Goal: Transaction & Acquisition: Purchase product/service

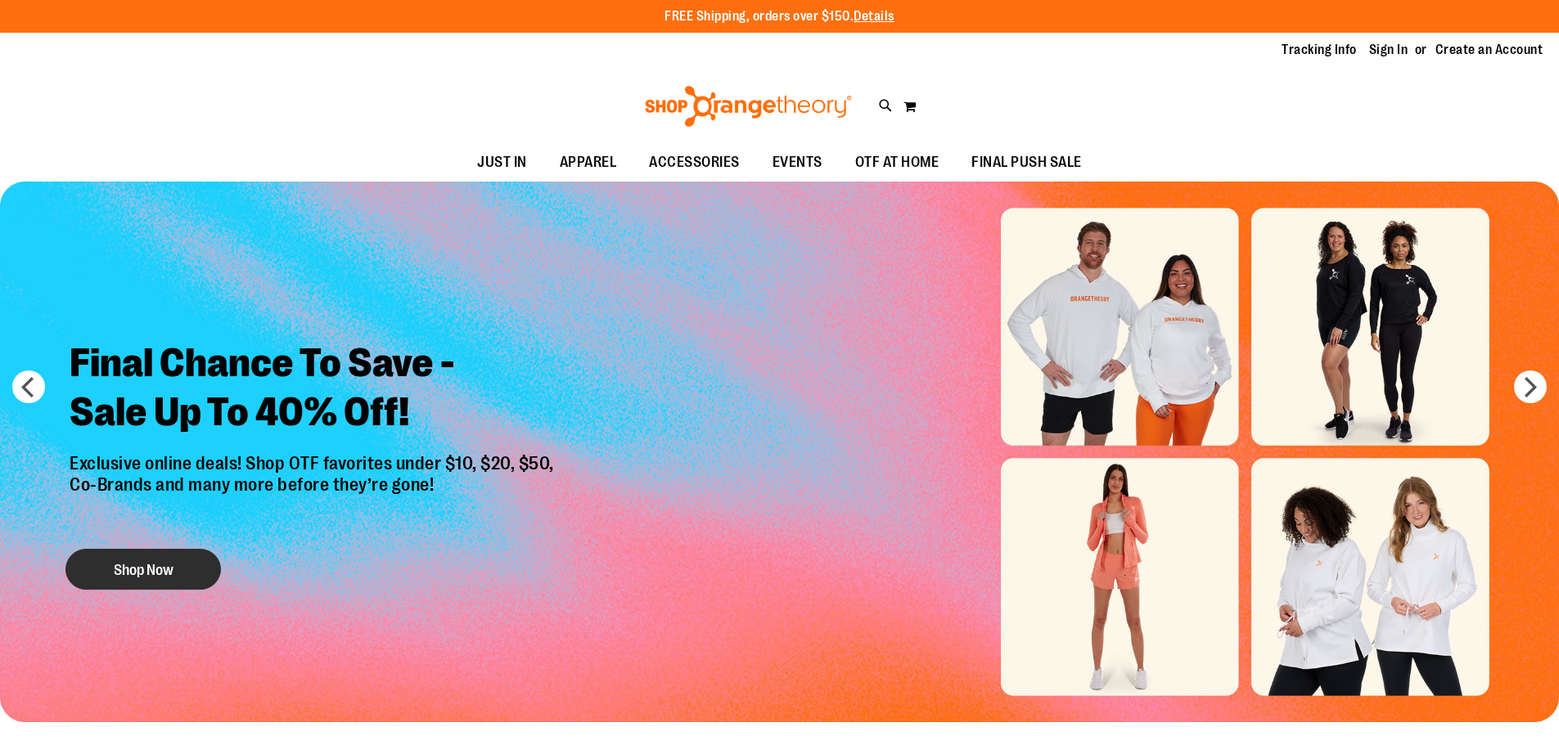
click at [155, 569] on button "Shop Now" at bounding box center [142, 569] width 155 height 41
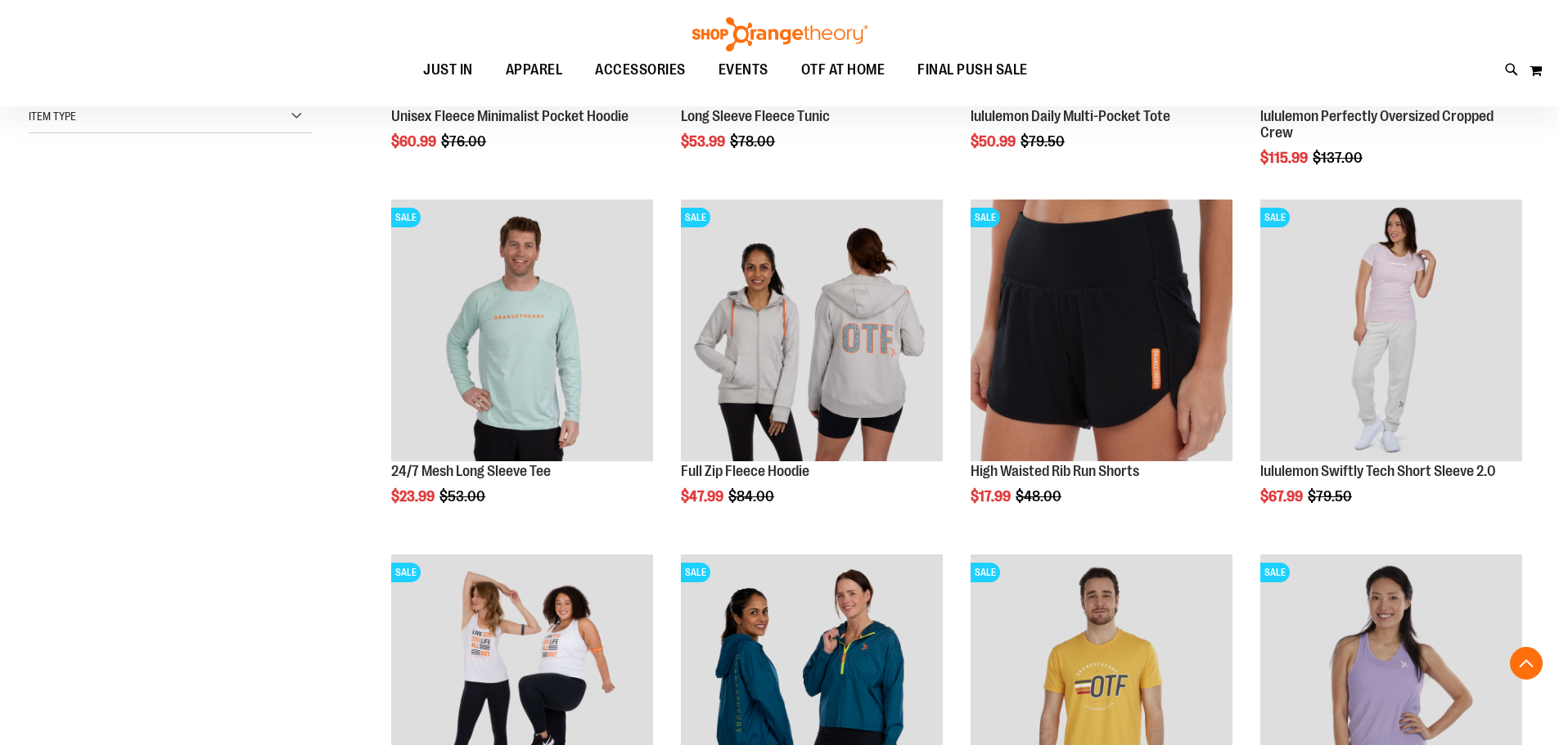
scroll to position [490, 0]
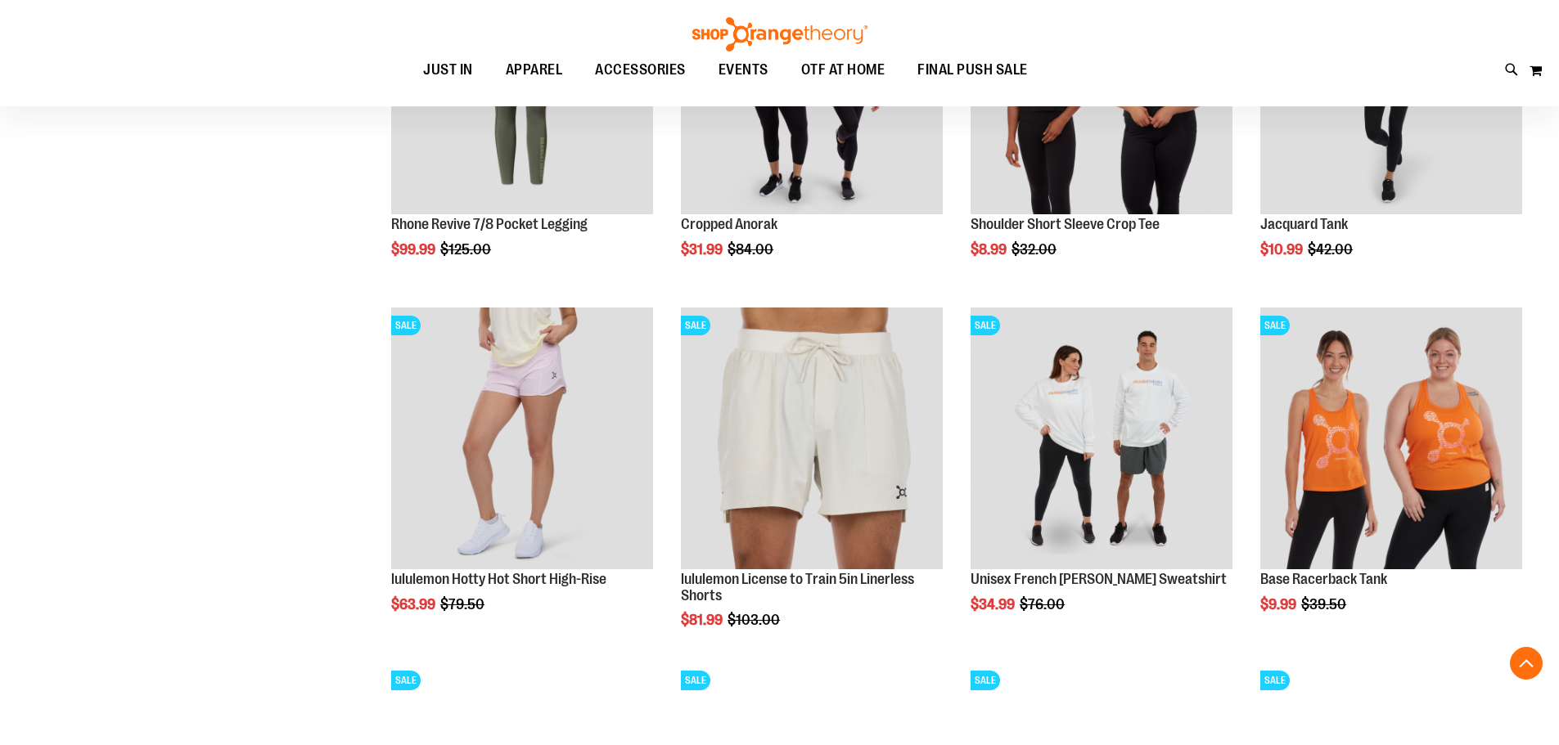
scroll to position [1563, 0]
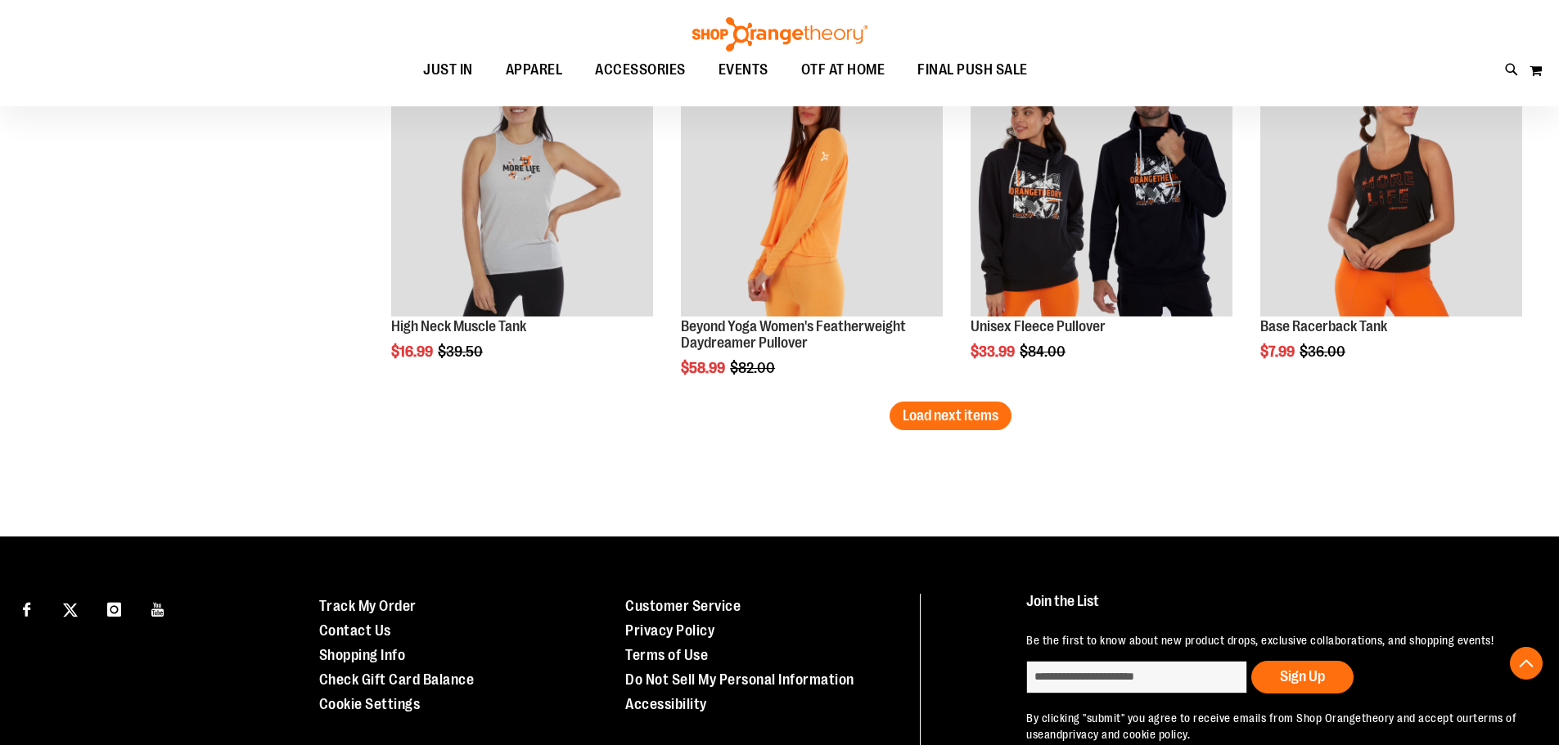
scroll to position [3118, 0]
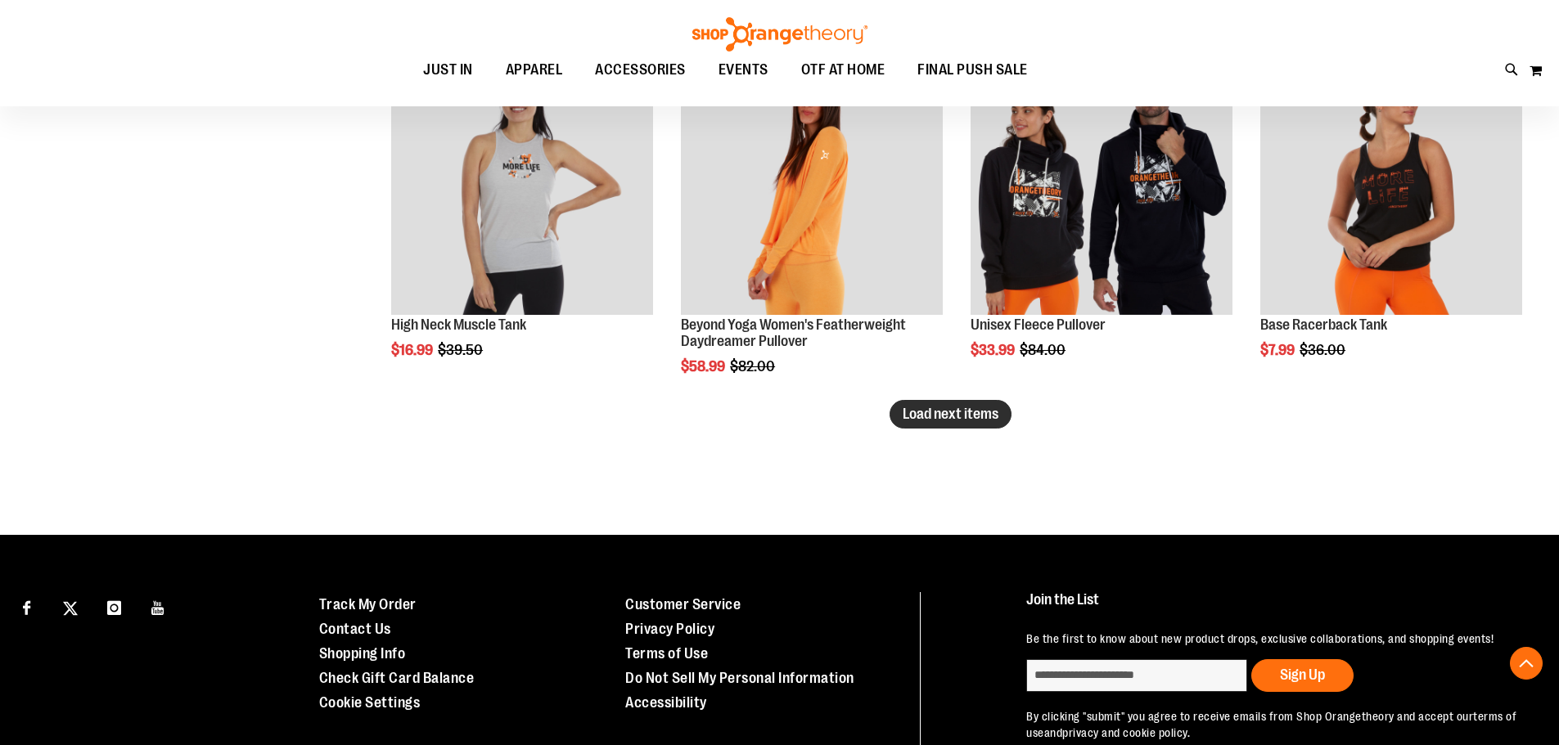
click at [984, 426] on button "Load next items" at bounding box center [950, 414] width 122 height 29
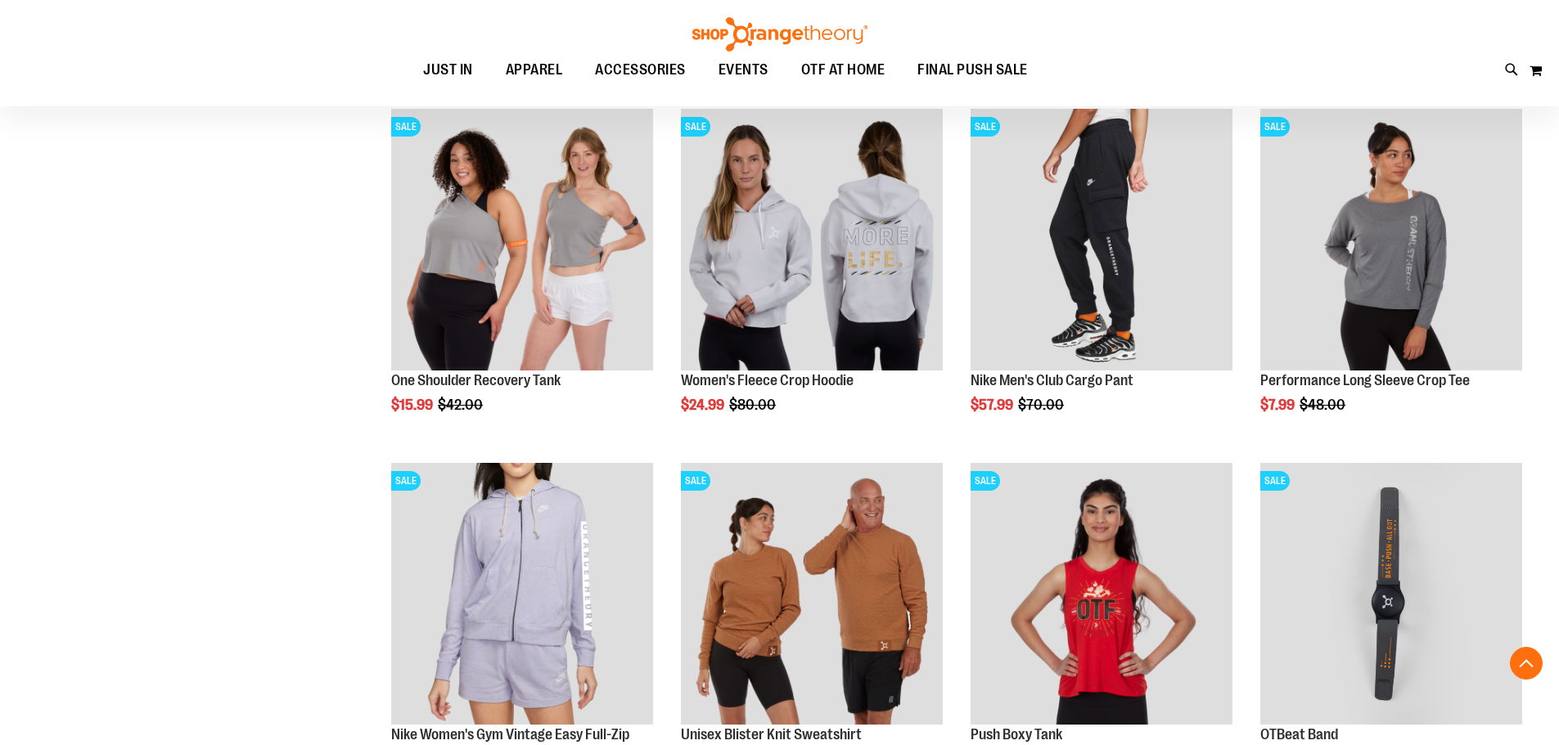
scroll to position [4100, 0]
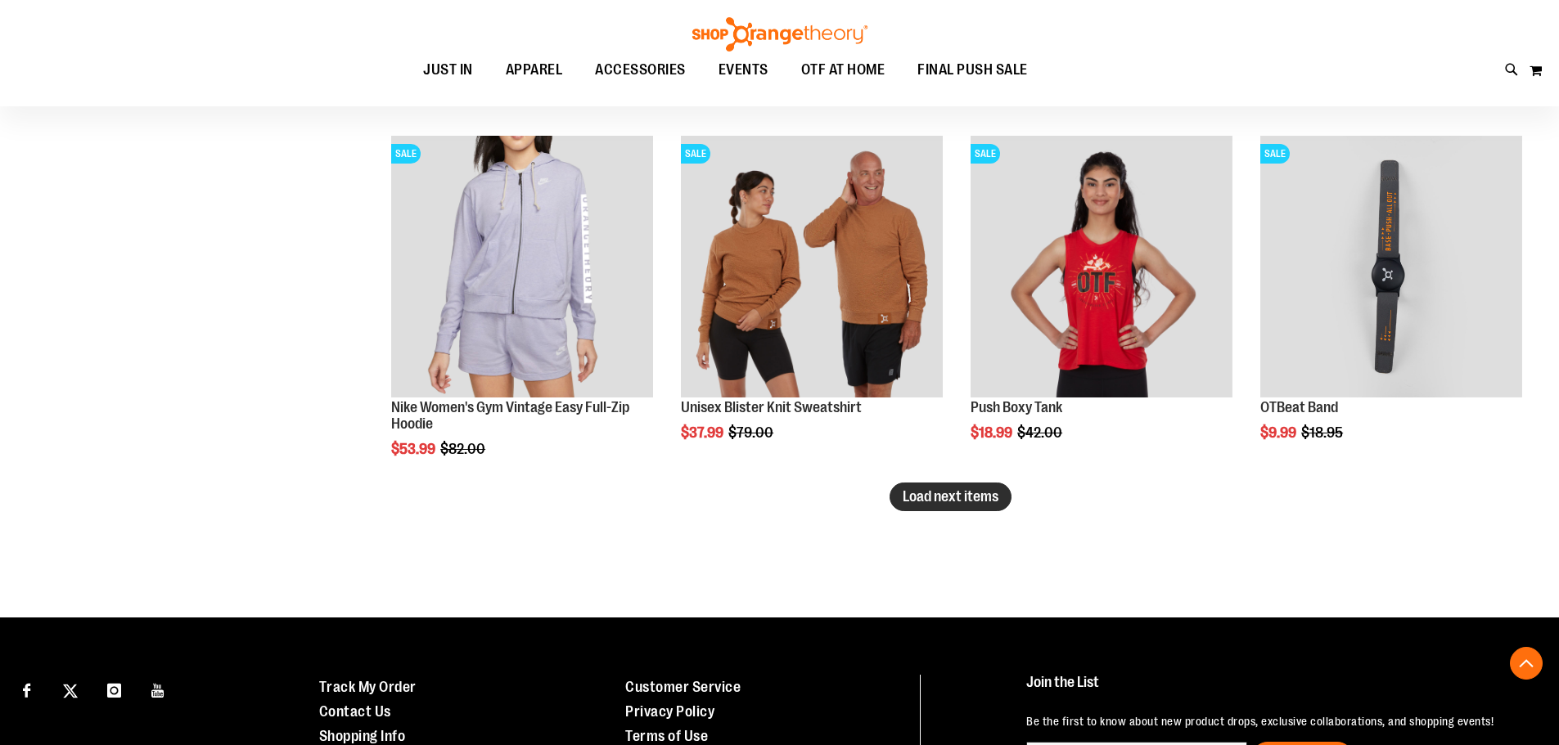
click at [978, 505] on span "Load next items" at bounding box center [950, 496] width 96 height 16
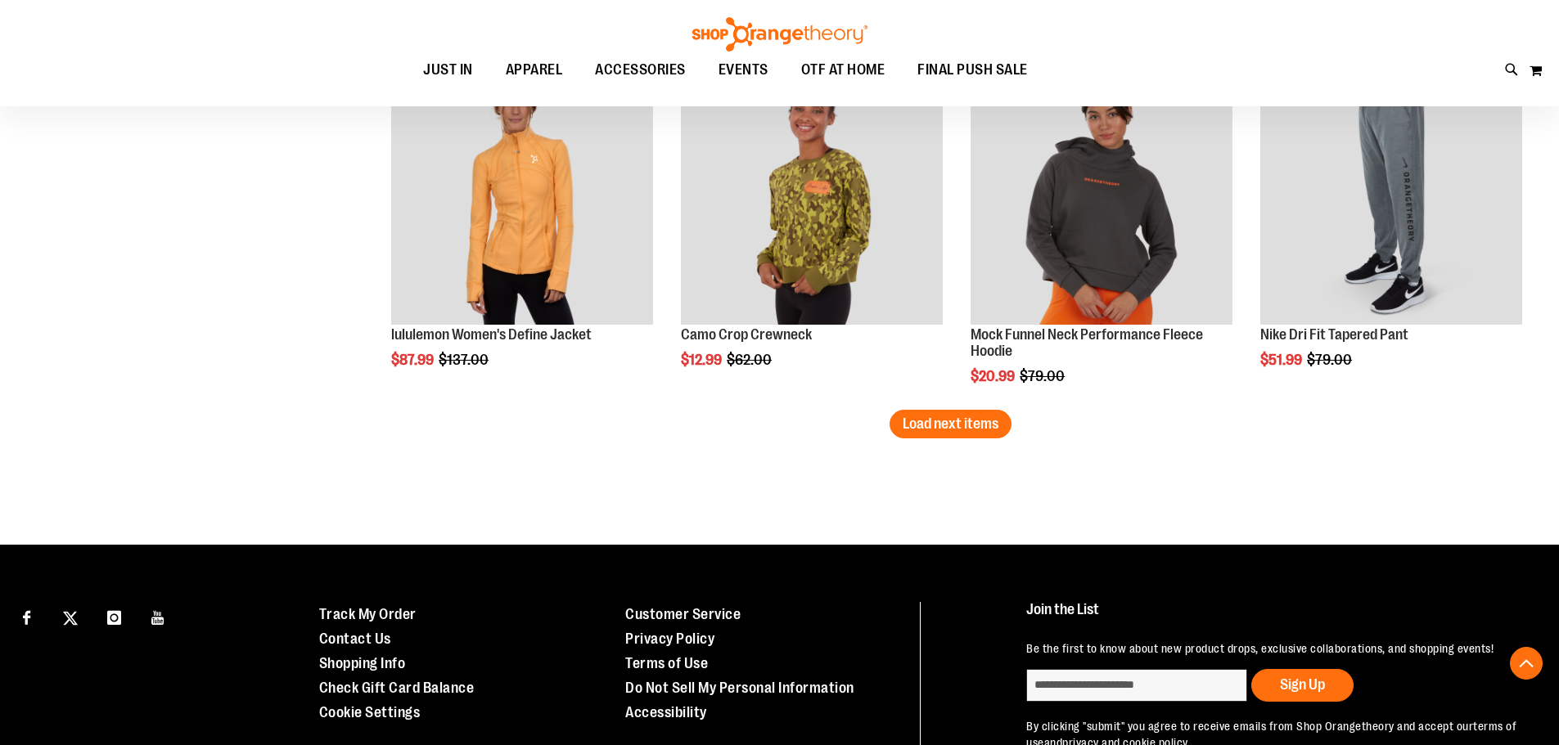
scroll to position [5245, 0]
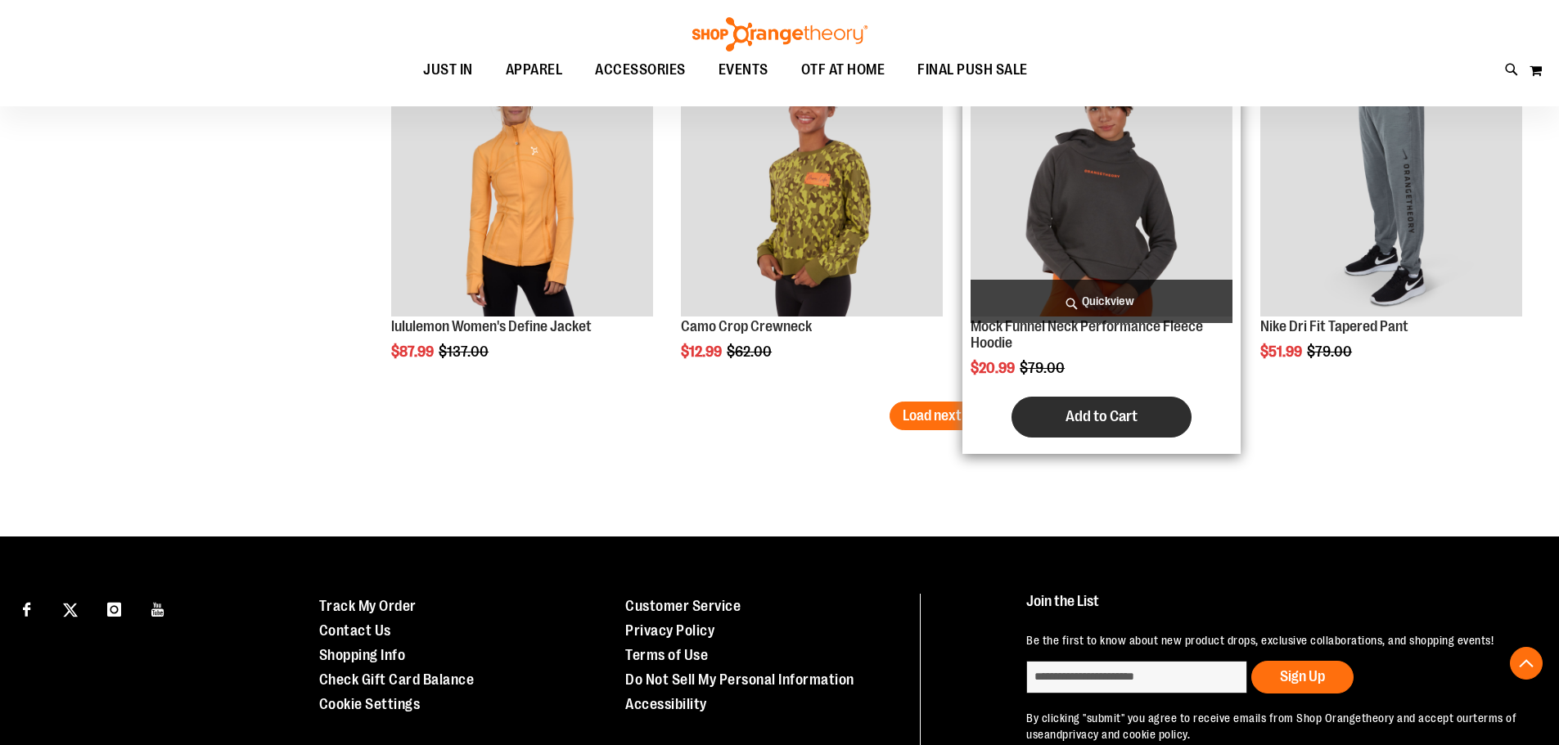
click at [1114, 425] on span "Add to Cart" at bounding box center [1101, 416] width 72 height 18
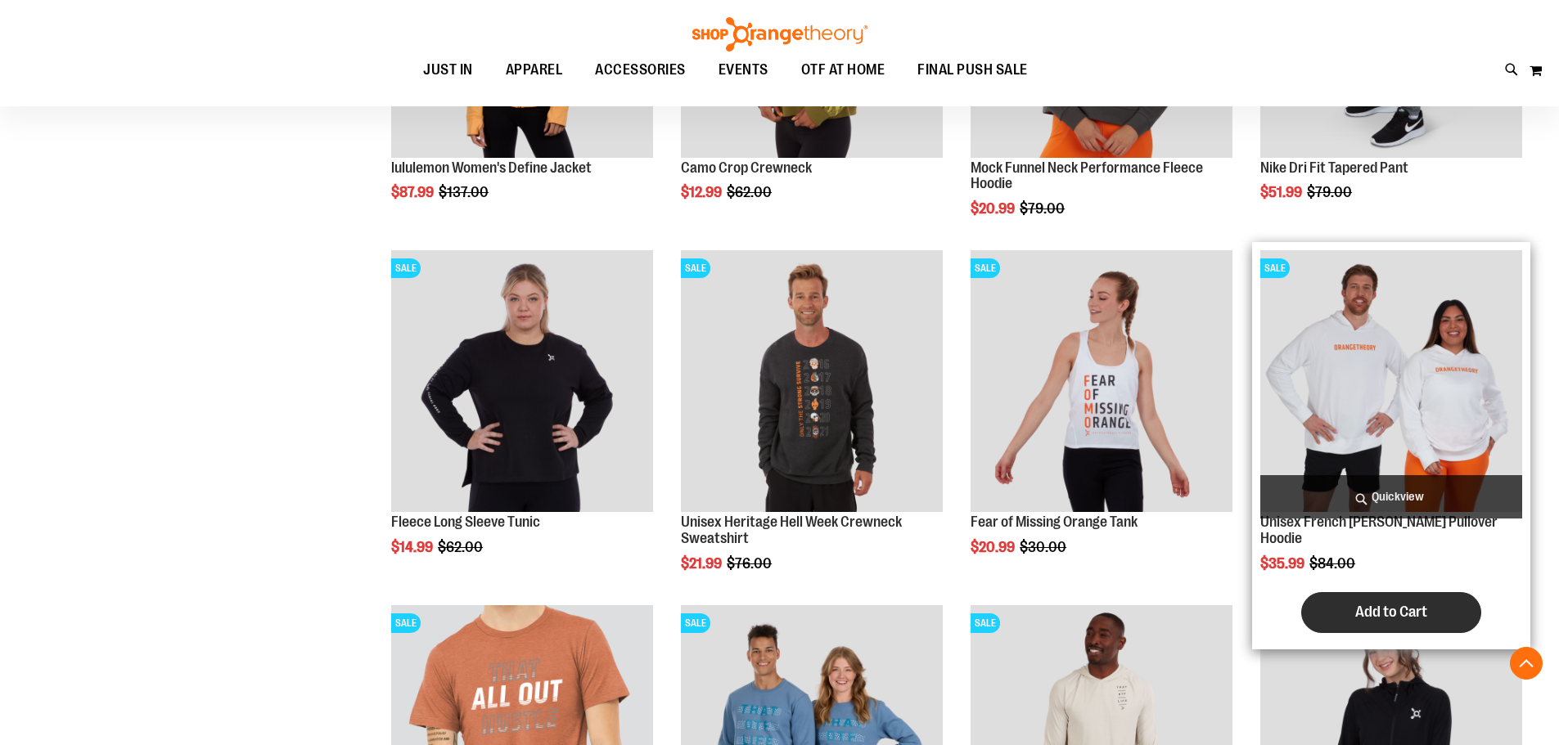
scroll to position [1193, 0]
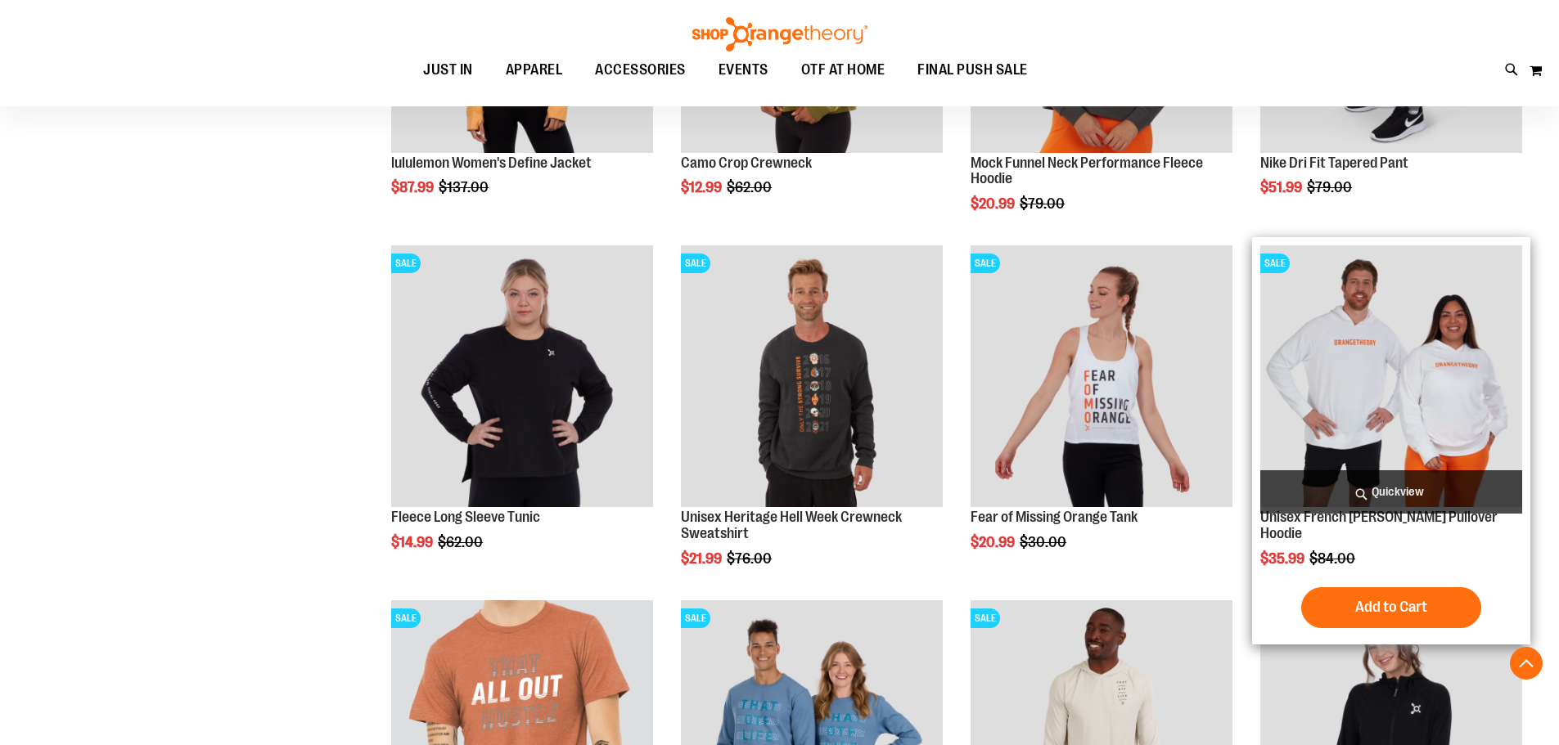
click at [1439, 434] on img "product" at bounding box center [1391, 376] width 262 height 262
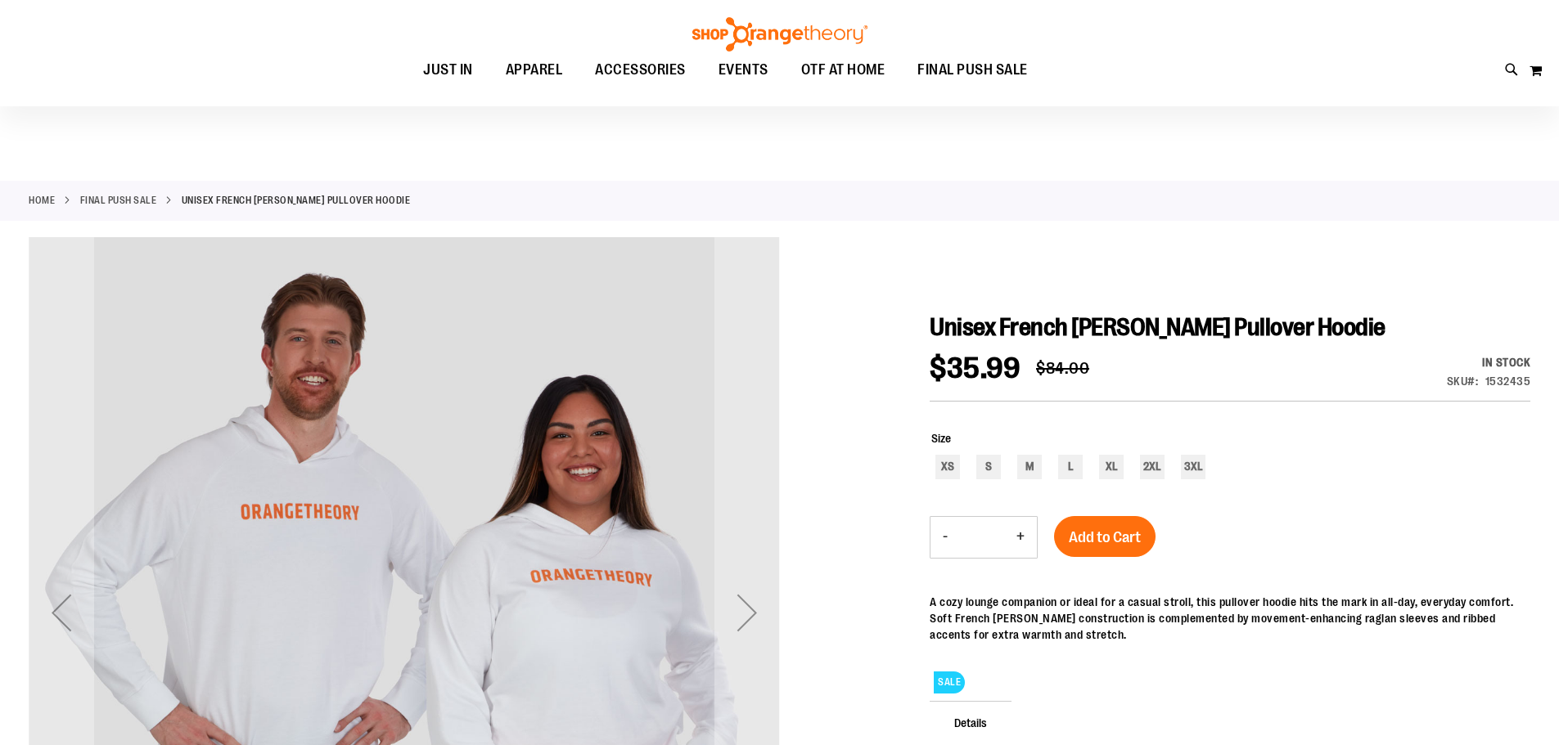
scroll to position [244, 0]
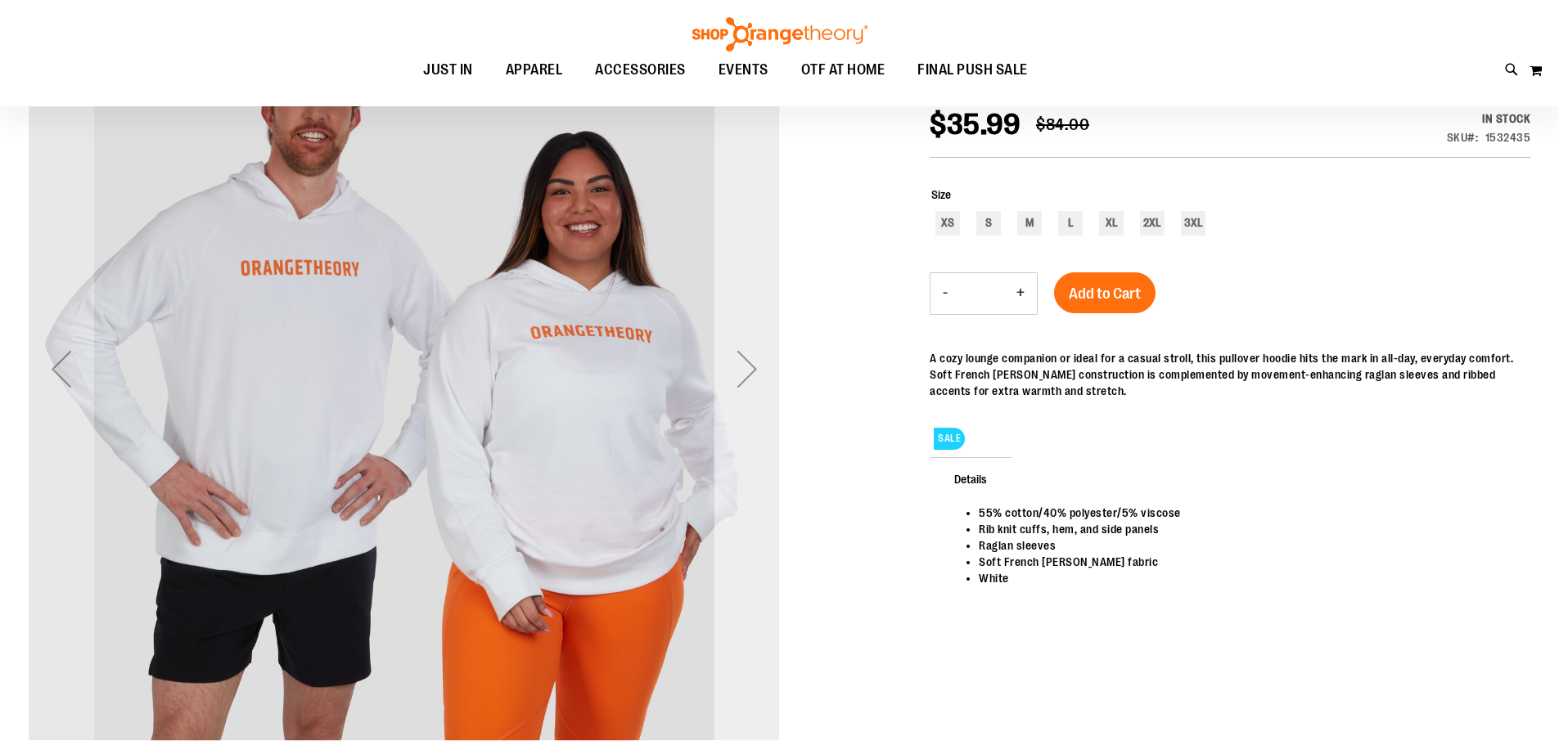
click at [735, 381] on div "Next" at bounding box center [746, 368] width 65 height 65
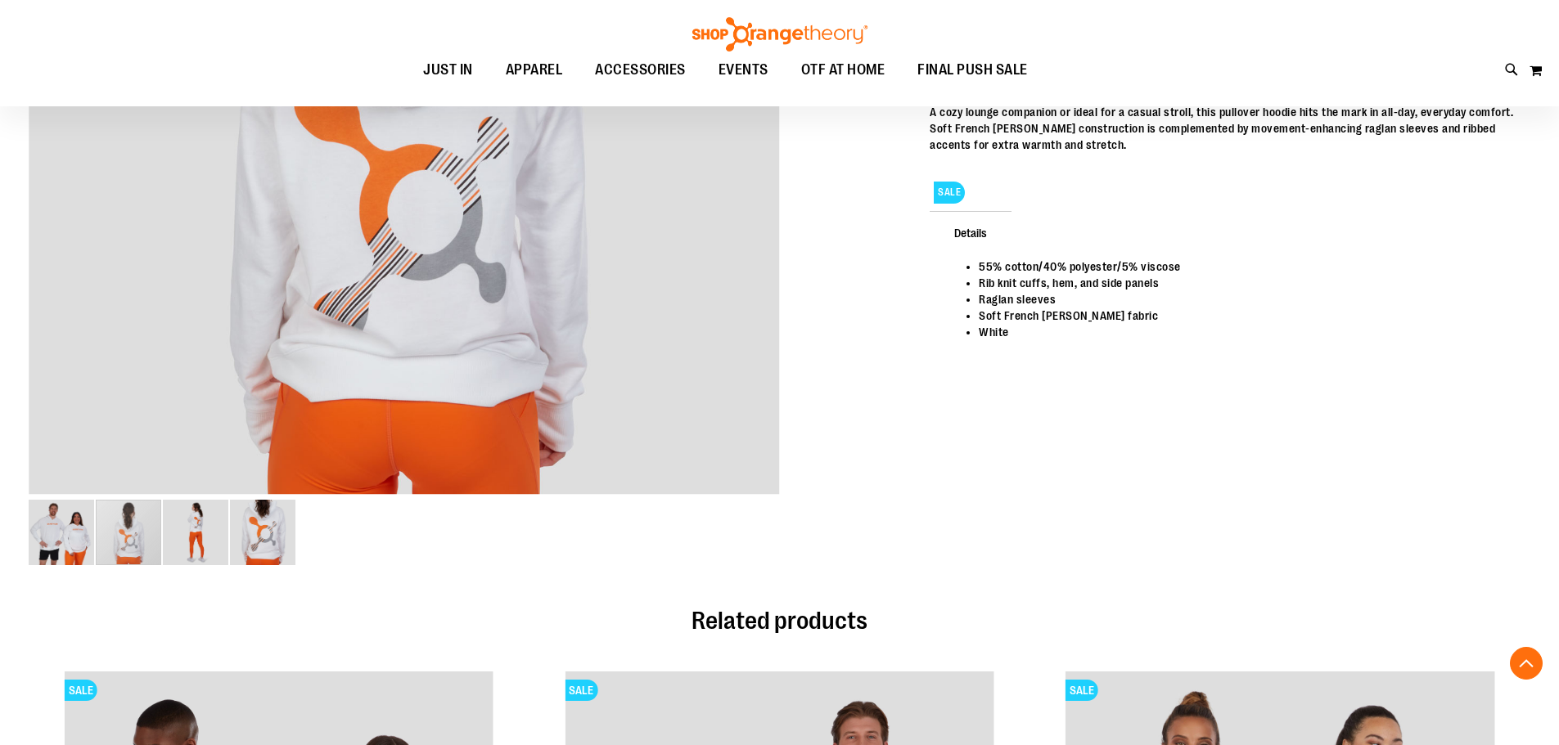
scroll to position [817, 0]
